Goal: Navigation & Orientation: Go to known website

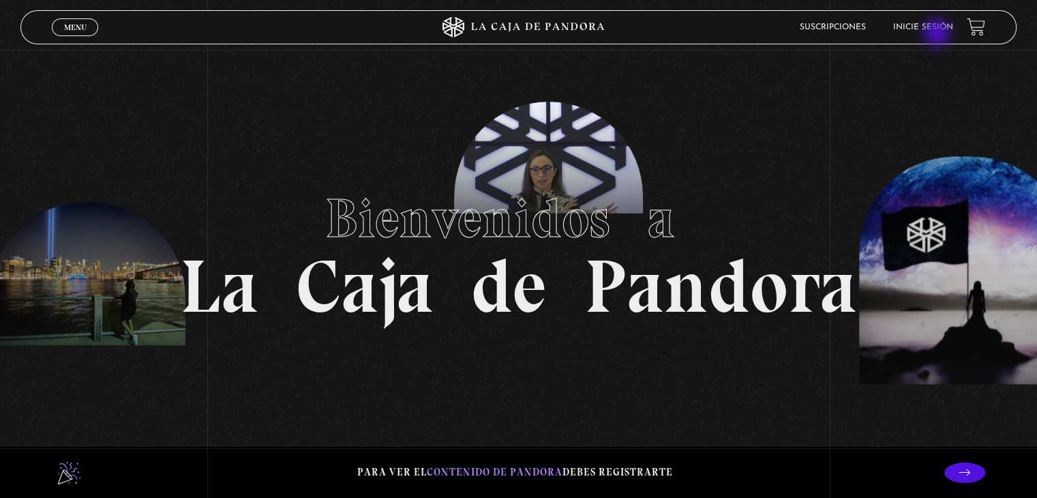
click at [938, 34] on li "Inicie sesión" at bounding box center [923, 26] width 60 height 21
click at [934, 20] on li "Inicie sesión" at bounding box center [923, 26] width 60 height 21
click at [932, 25] on link "Inicie sesión" at bounding box center [923, 27] width 60 height 8
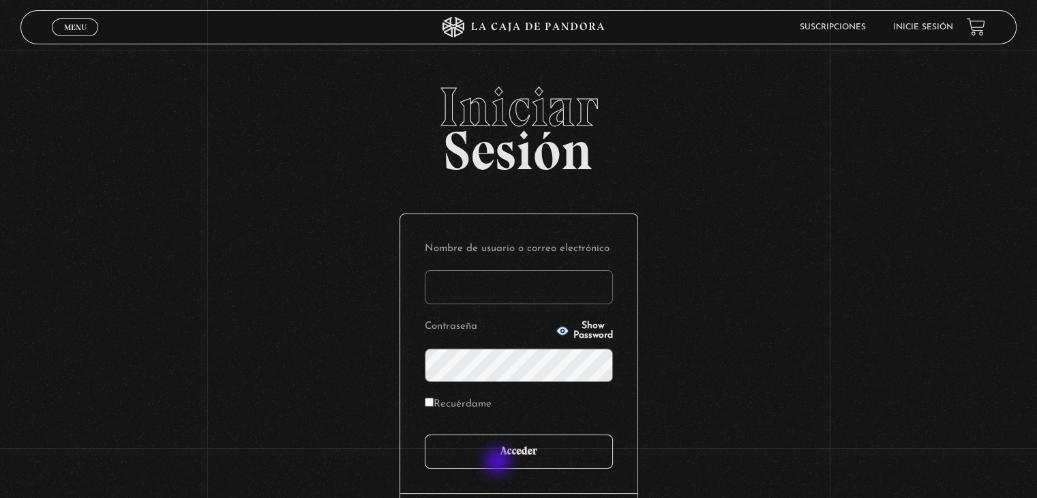
type input "mcamachoq06@gmail.com"
click at [499, 462] on input "Acceder" at bounding box center [519, 451] width 188 height 34
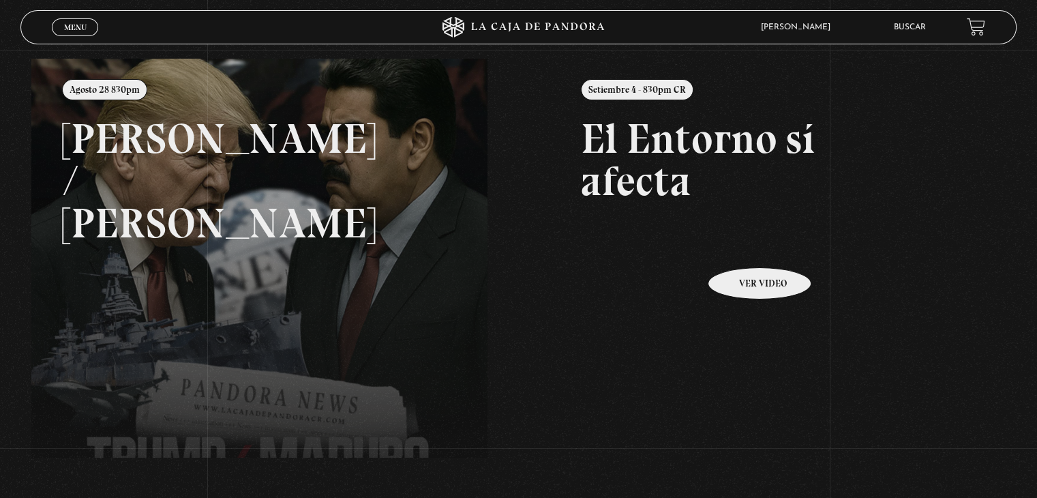
scroll to position [136, 0]
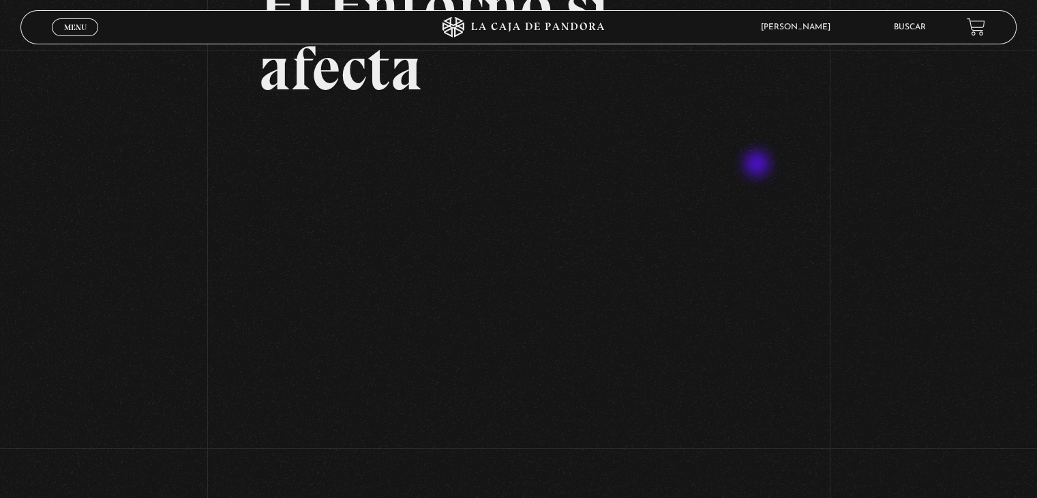
scroll to position [136, 0]
